Goal: Check status

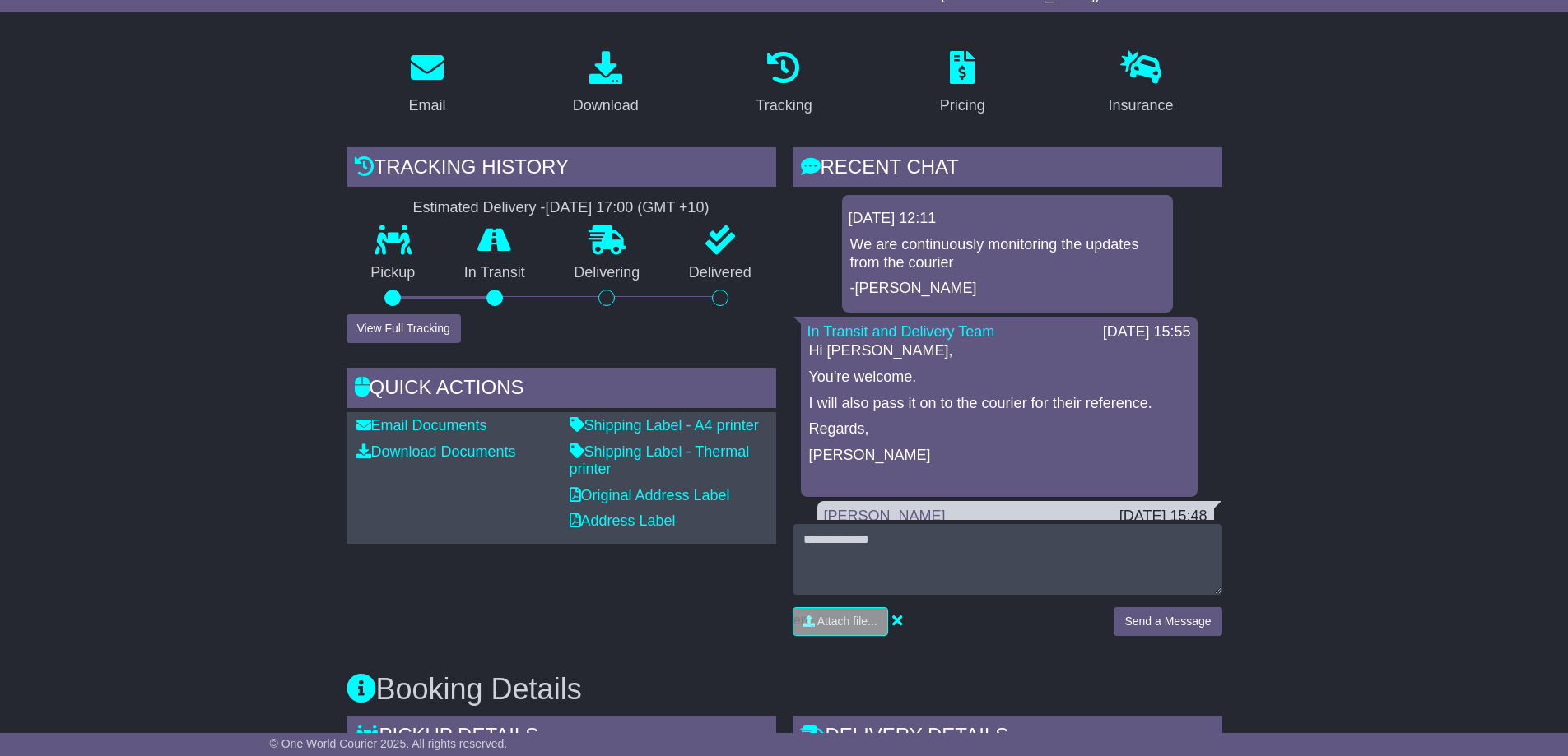
scroll to position [164, 0]
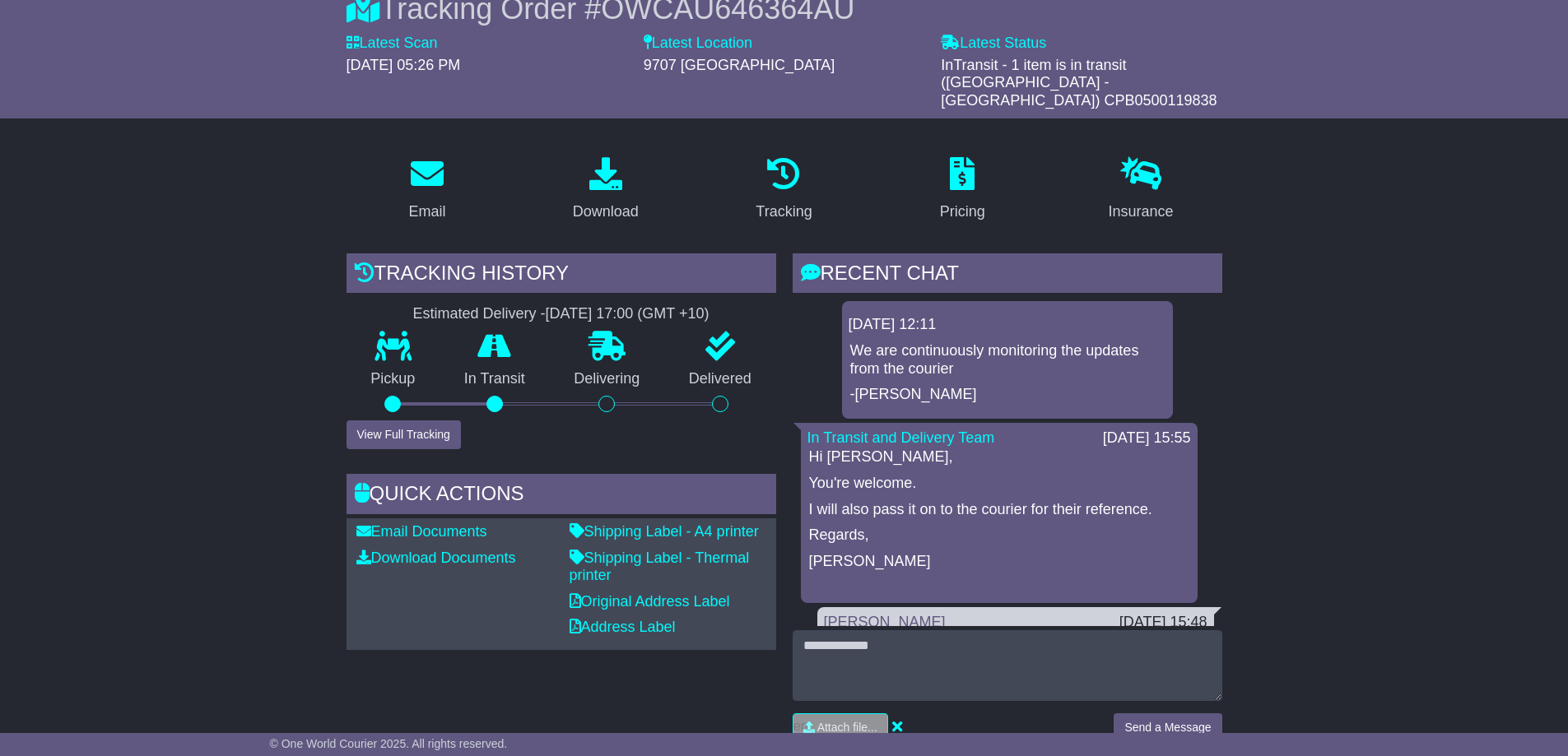
drag, startPoint x: 254, startPoint y: 392, endPoint x: 274, endPoint y: 371, distance: 29.0
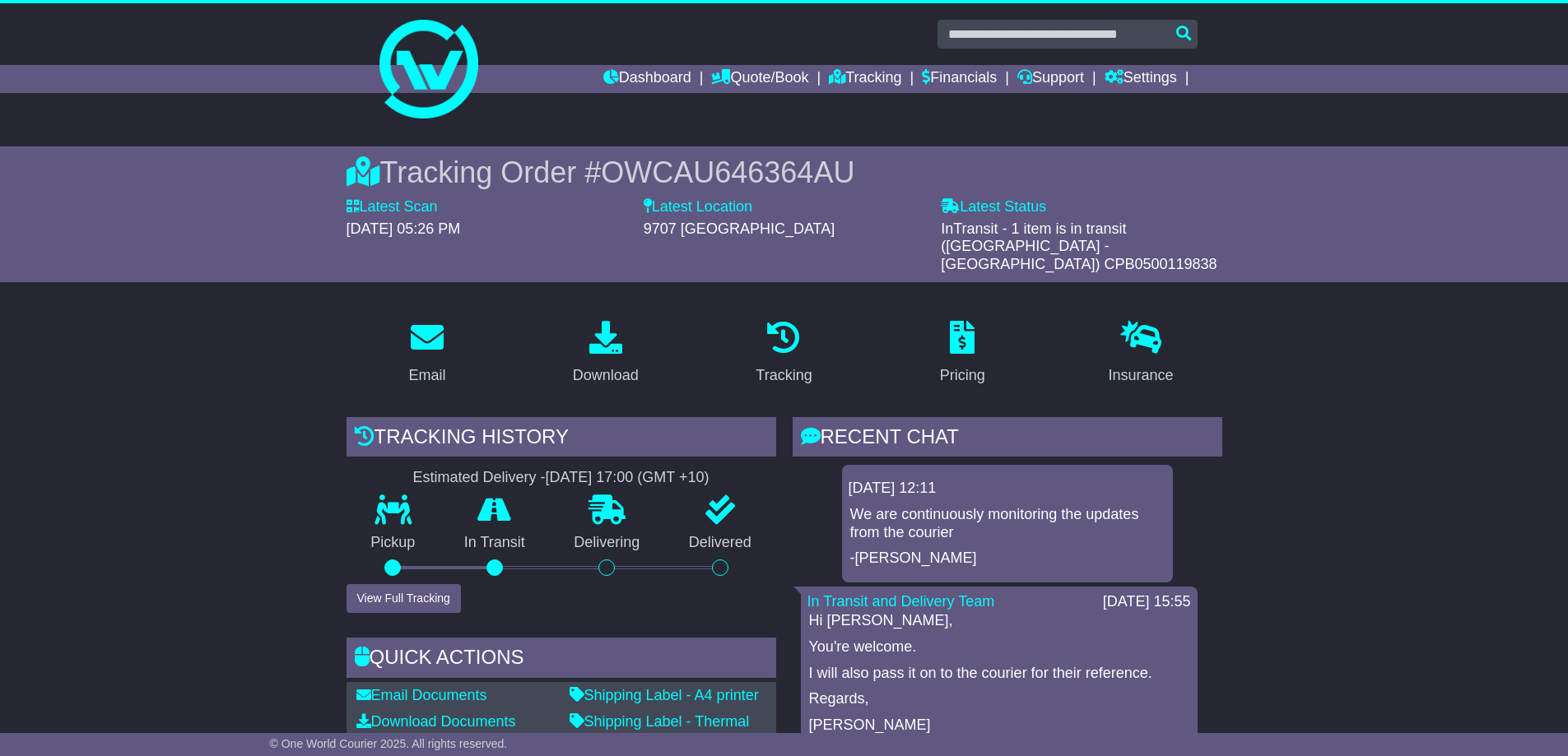
scroll to position [0, 0]
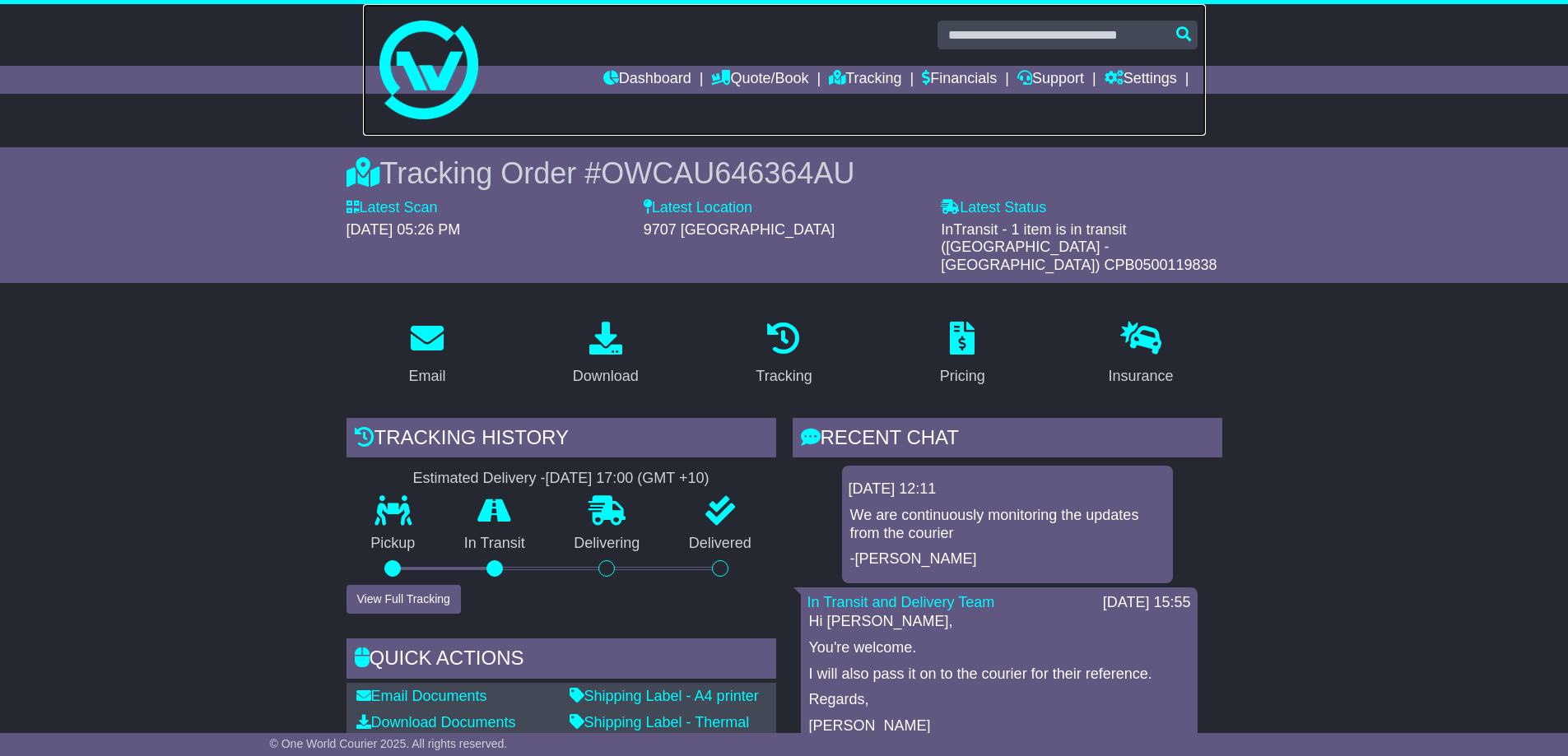
click at [424, 113] on img at bounding box center [428, 70] width 98 height 98
